Goal: Transaction & Acquisition: Purchase product/service

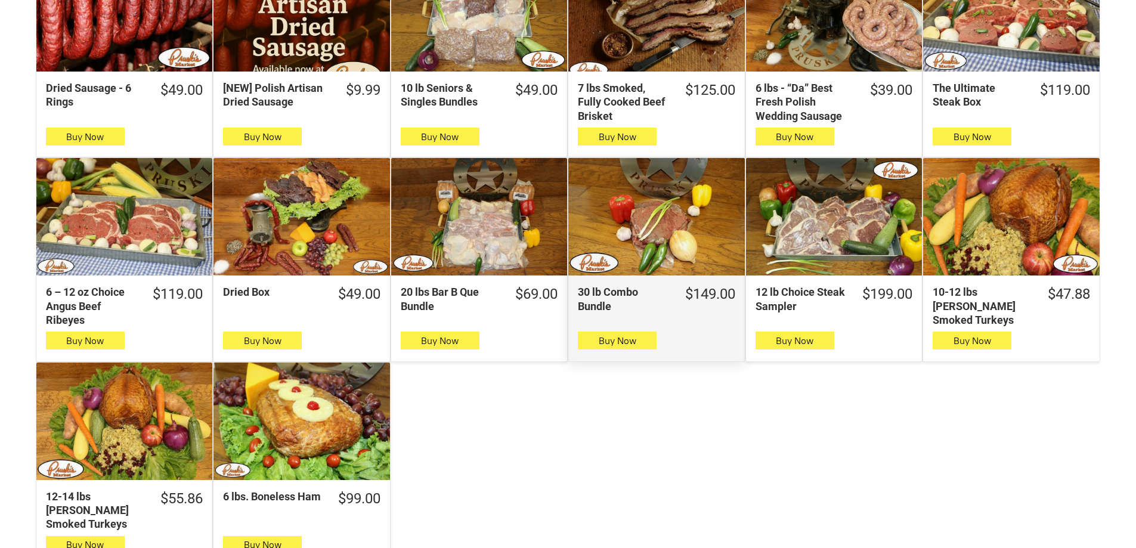
scroll to position [358, 0]
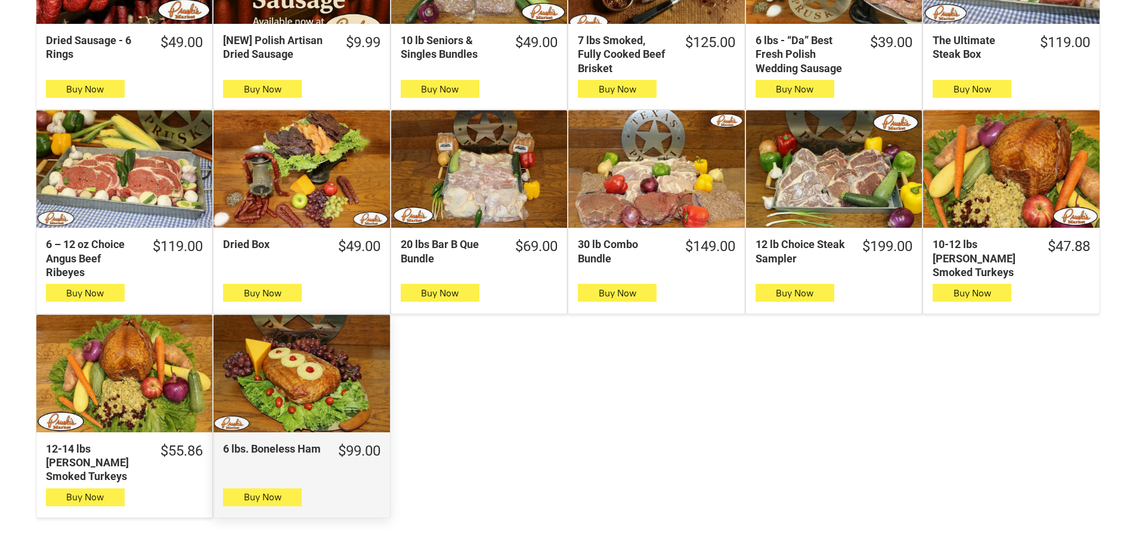
click at [324, 383] on div "6 lbs. Boneless Ham" at bounding box center [302, 373] width 176 height 117
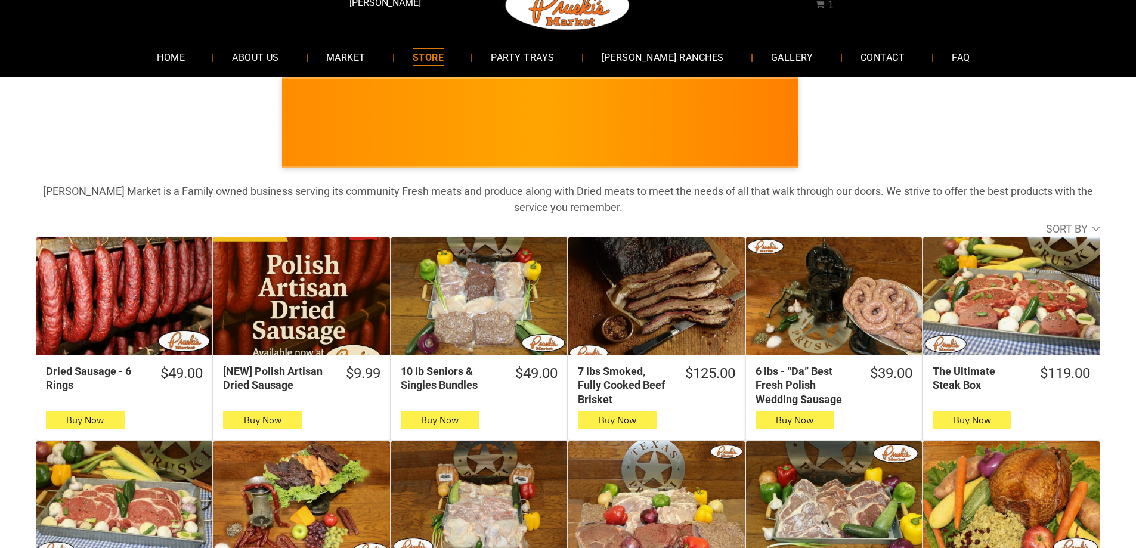
scroll to position [239, 0]
